Goal: Task Accomplishment & Management: Complete application form

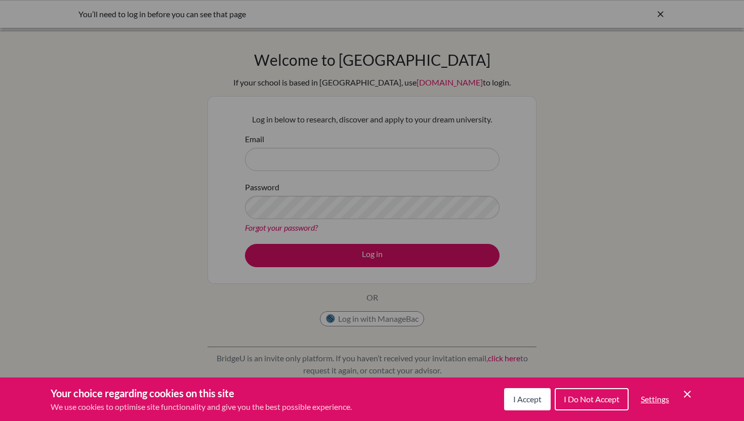
click at [593, 400] on span "I Do Not Accept" at bounding box center [592, 399] width 56 height 10
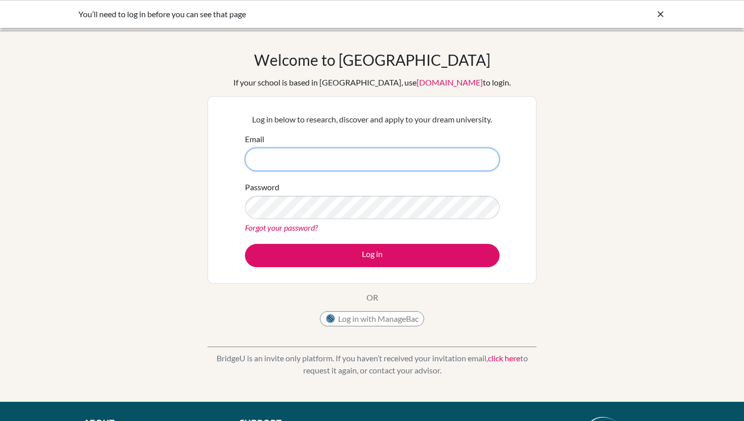
click at [316, 160] on input "Email" at bounding box center [372, 159] width 255 height 23
type input "[EMAIL_ADDRESS][DOMAIN_NAME]"
click at [293, 228] on link "Forgot your password?" at bounding box center [281, 228] width 73 height 10
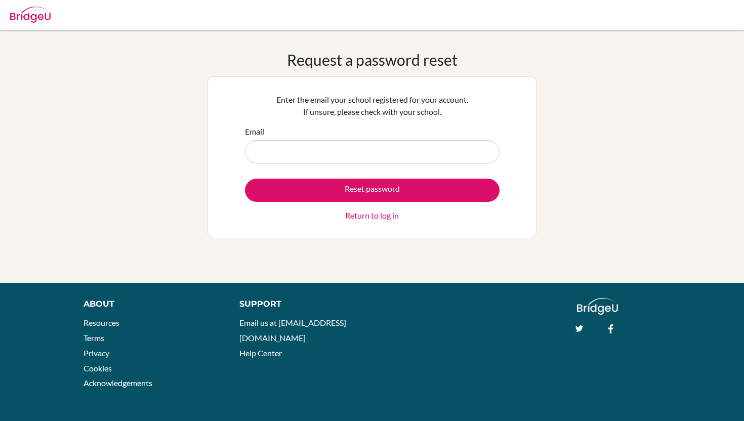
click at [293, 153] on input "Email" at bounding box center [372, 151] width 255 height 23
type input "L"
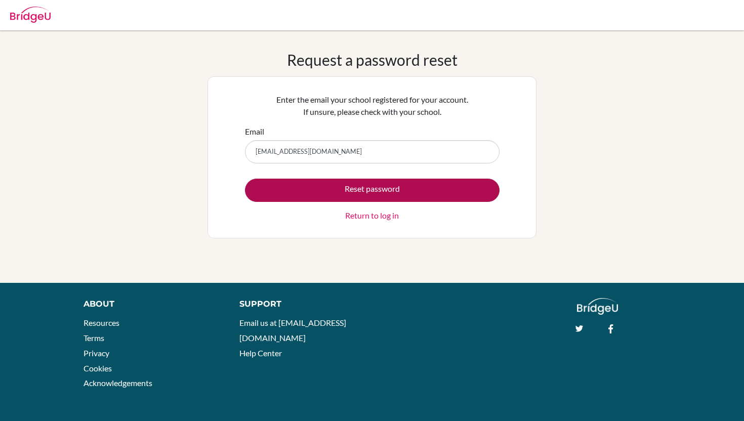
type input "[EMAIL_ADDRESS][DOMAIN_NAME]"
click at [416, 190] on button "Reset password" at bounding box center [372, 190] width 255 height 23
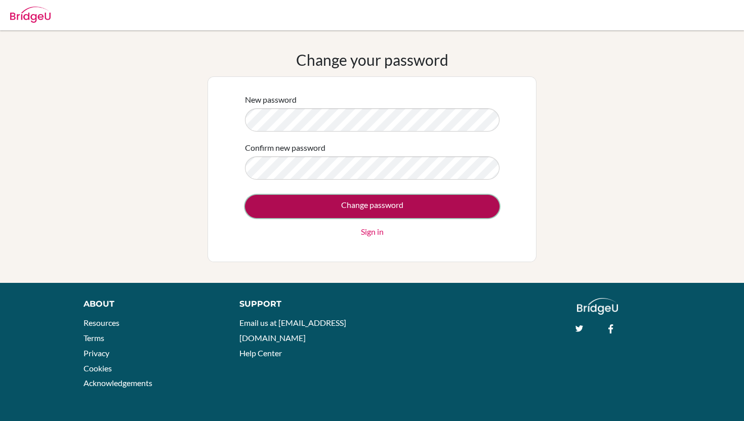
click at [375, 212] on input "Change password" at bounding box center [372, 206] width 255 height 23
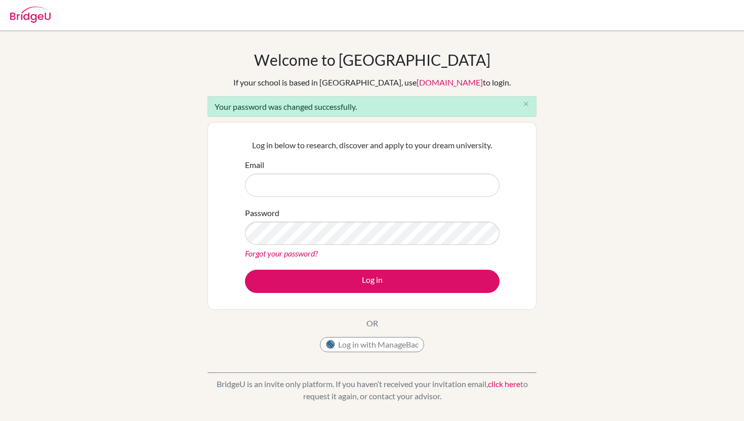
click at [316, 193] on input "Email" at bounding box center [372, 185] width 255 height 23
type input "libin.t@candorschool.com"
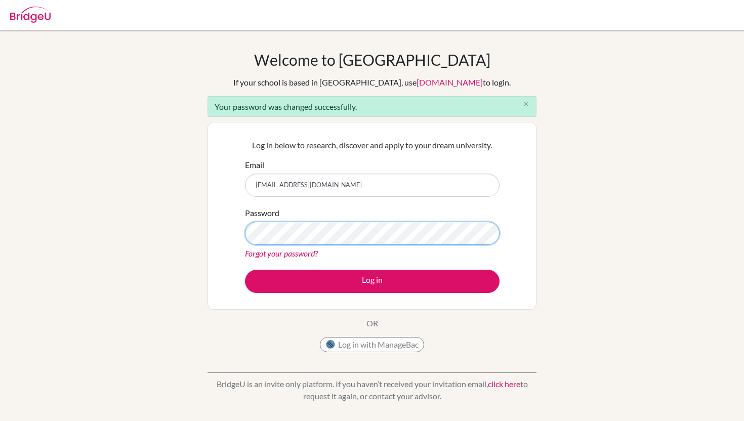
click at [245, 270] on button "Log in" at bounding box center [372, 281] width 255 height 23
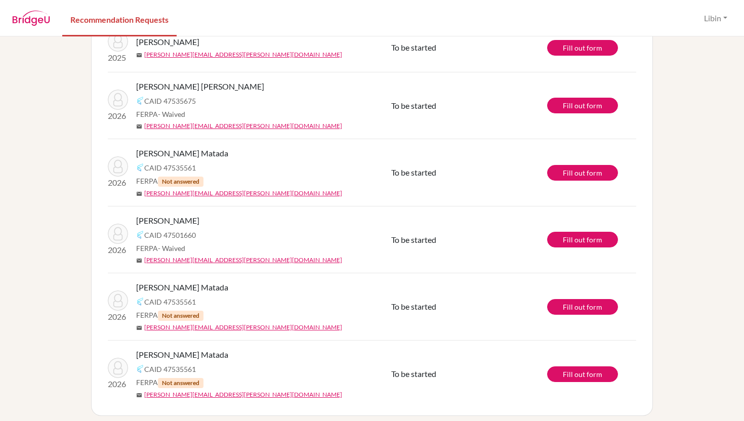
scroll to position [98, 0]
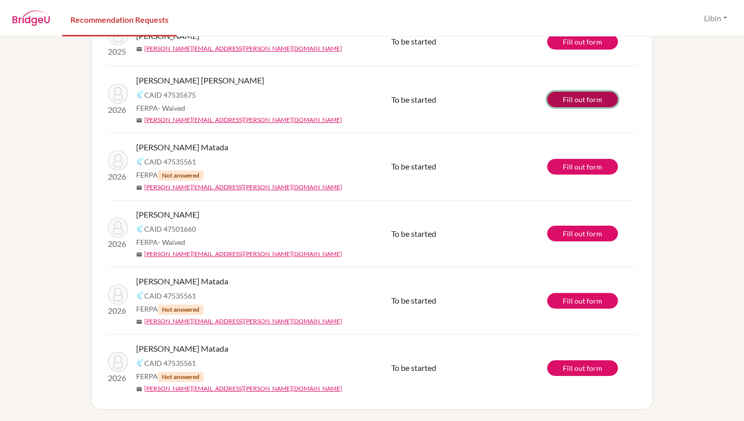
click at [577, 99] on link "Fill out form" at bounding box center [582, 100] width 71 height 16
